Goal: Task Accomplishment & Management: Use online tool/utility

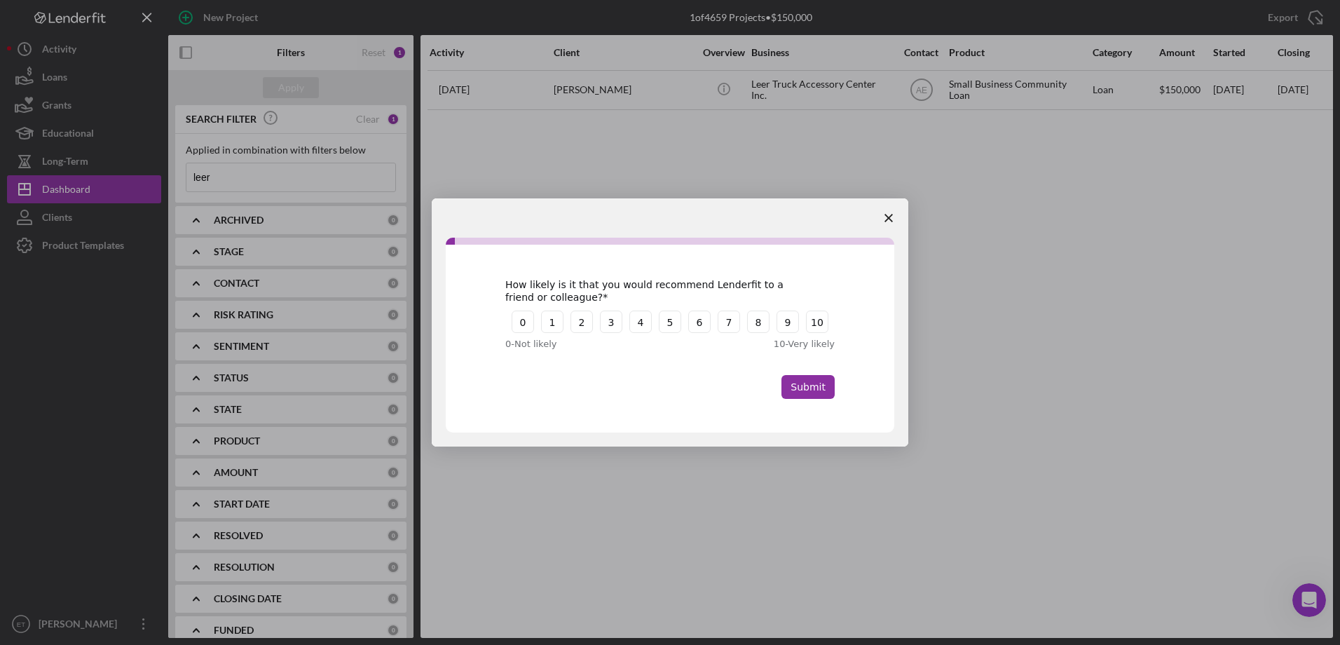
click at [893, 214] on span "Close survey" at bounding box center [888, 217] width 39 height 39
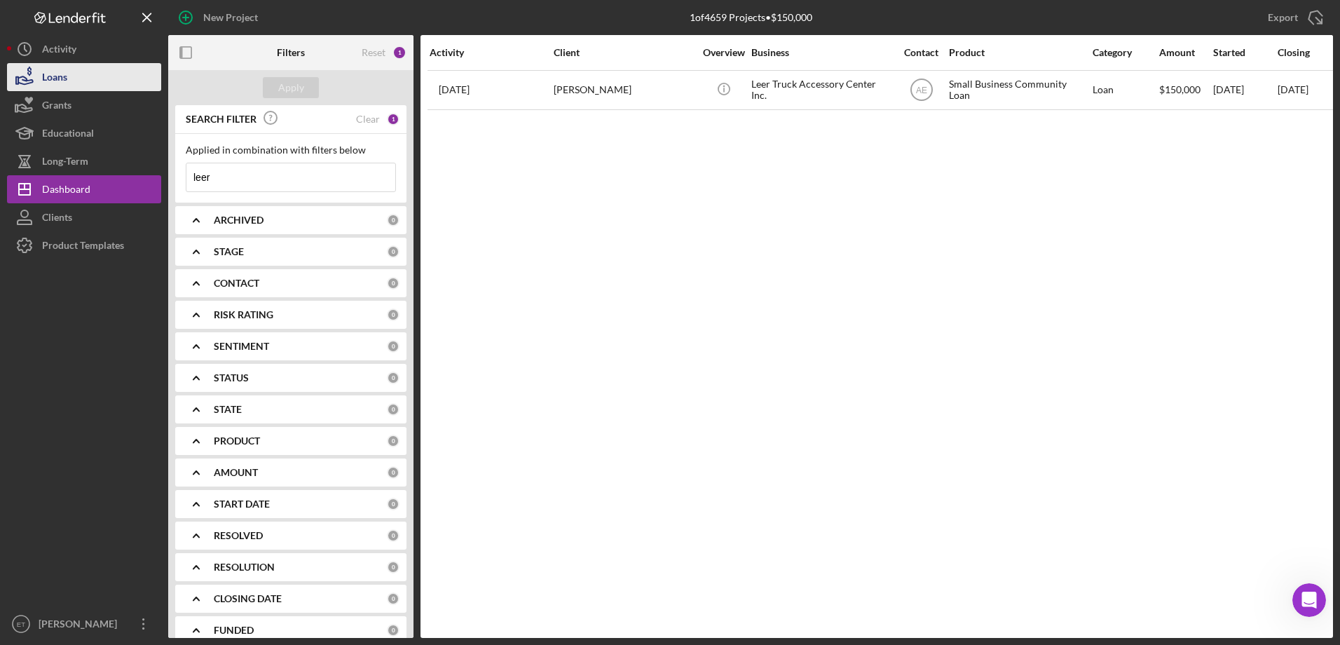
click at [95, 77] on button "Loans" at bounding box center [84, 77] width 154 height 28
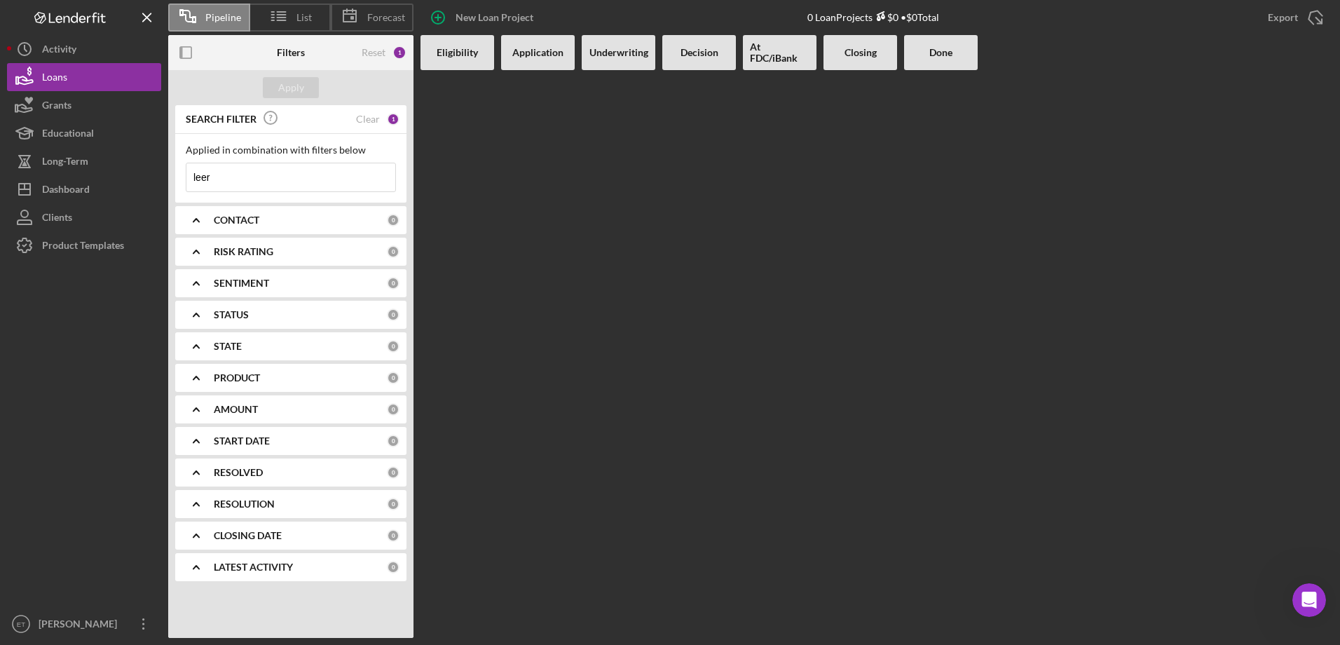
click at [268, 177] on input "leer" at bounding box center [290, 177] width 209 height 28
click at [627, 238] on div at bounding box center [619, 354] width 74 height 568
click at [296, 85] on div "Apply" at bounding box center [291, 87] width 26 height 21
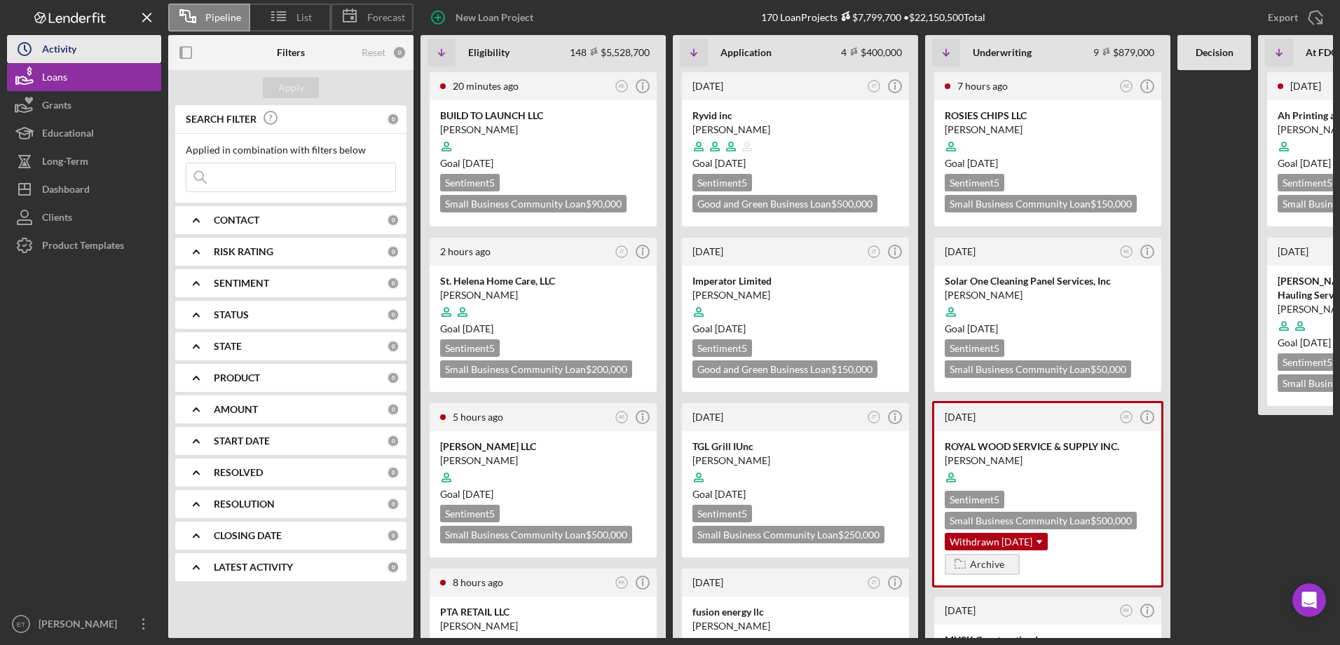
click at [57, 53] on div "Activity" at bounding box center [59, 51] width 34 height 32
